Goal: Information Seeking & Learning: Learn about a topic

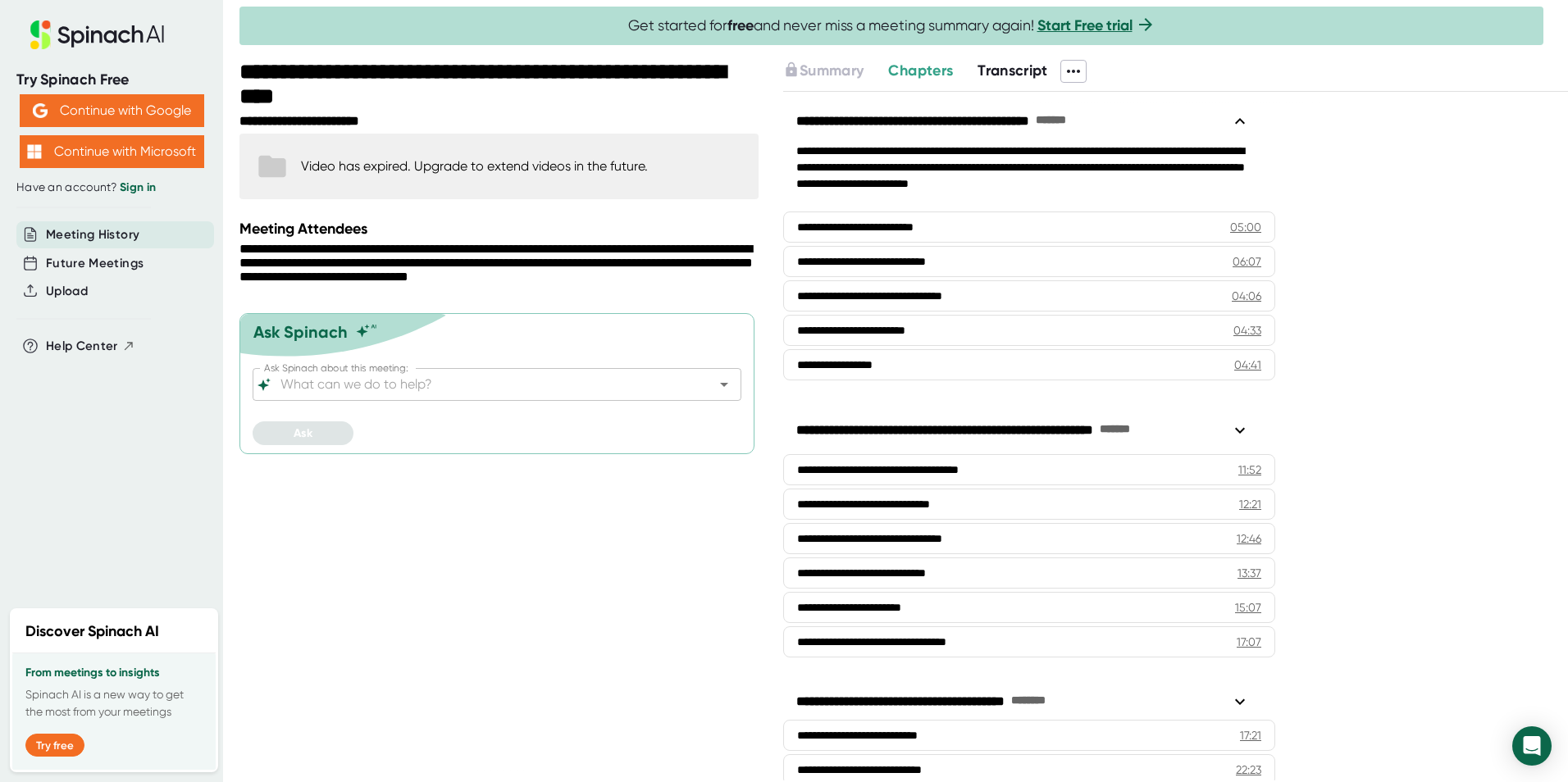
click at [87, 236] on span "Meeting History" at bounding box center [92, 235] width 93 height 19
click at [87, 256] on span "Future Meetings" at bounding box center [95, 264] width 98 height 19
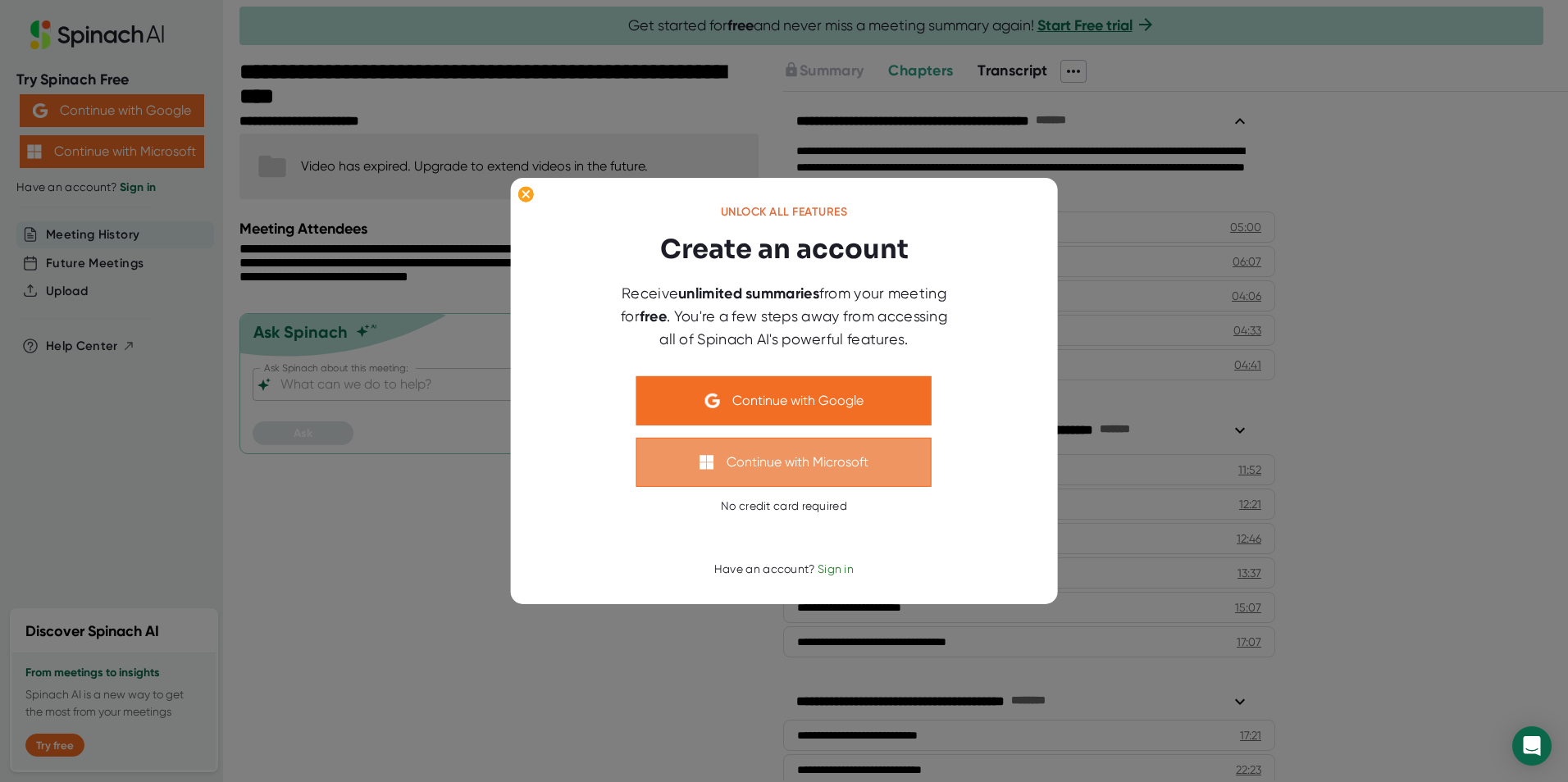
click at [820, 445] on button "Continue with Microsoft" at bounding box center [784, 462] width 296 height 49
